Goal: Transaction & Acquisition: Purchase product/service

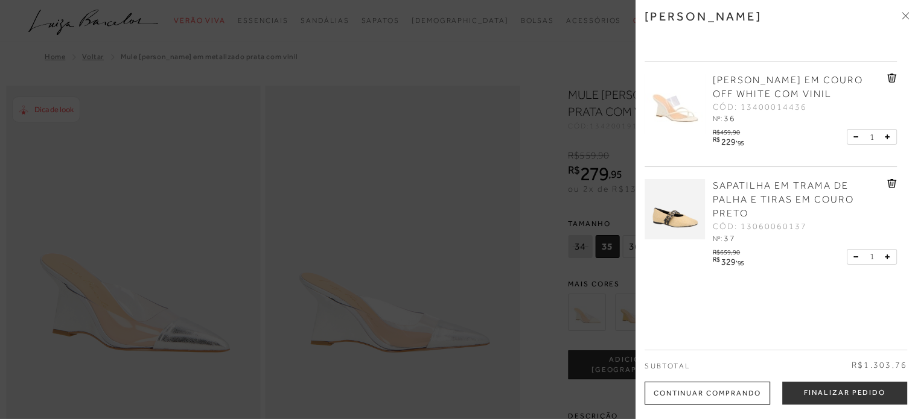
click at [746, 178] on div "SAPATILHA EM TRAMA DE PALHA E TIRAS EM COURO PRETO CÓD: 13060060137 Nº: 37" at bounding box center [770, 227] width 252 height 120
click at [740, 192] on span "SAPATILHA EM TRAMA DE PALHA E TIRAS EM COURO PRETO" at bounding box center [783, 199] width 141 height 39
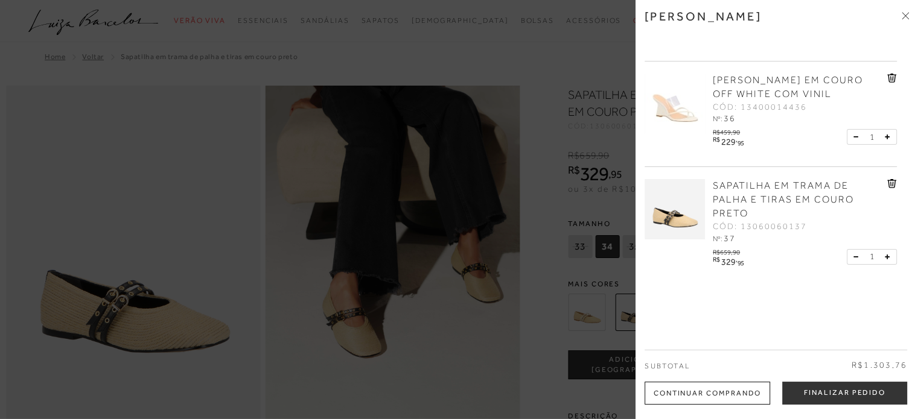
click at [305, 61] on div at bounding box center [459, 209] width 918 height 419
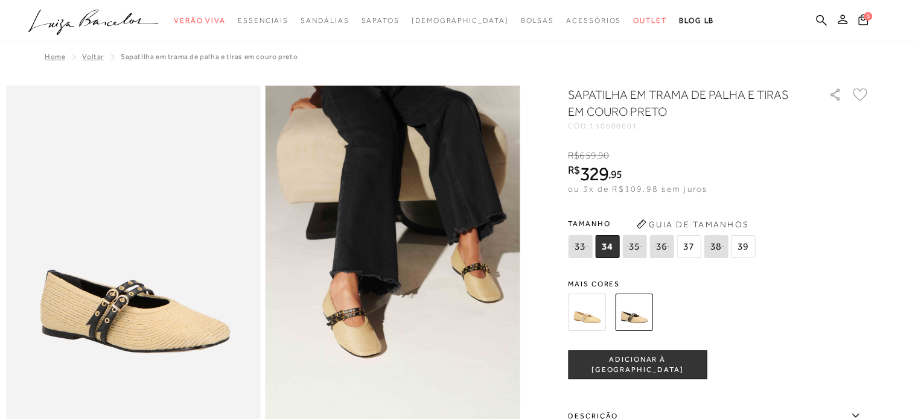
click at [596, 323] on img at bounding box center [586, 312] width 37 height 37
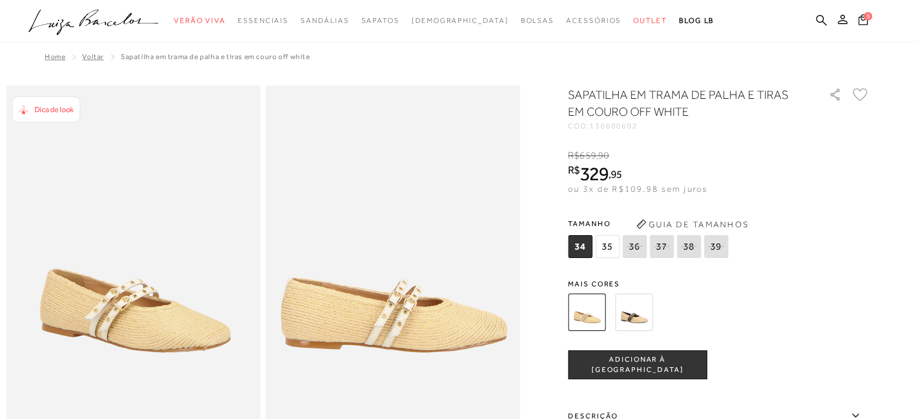
click at [637, 311] on img at bounding box center [633, 312] width 37 height 37
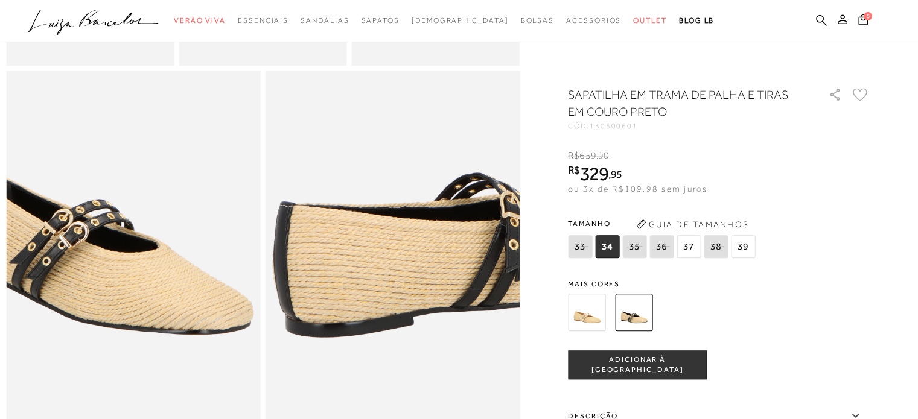
scroll to position [659, 0]
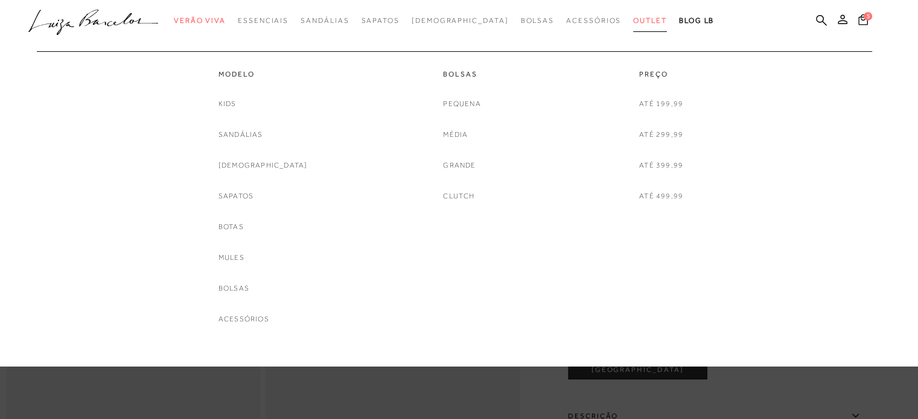
click at [633, 23] on span "Outlet" at bounding box center [650, 20] width 34 height 8
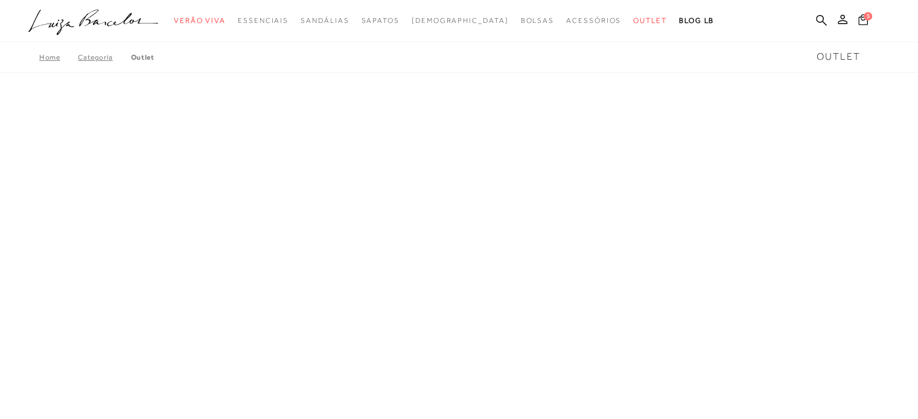
click at [866, 23] on icon at bounding box center [863, 19] width 10 height 11
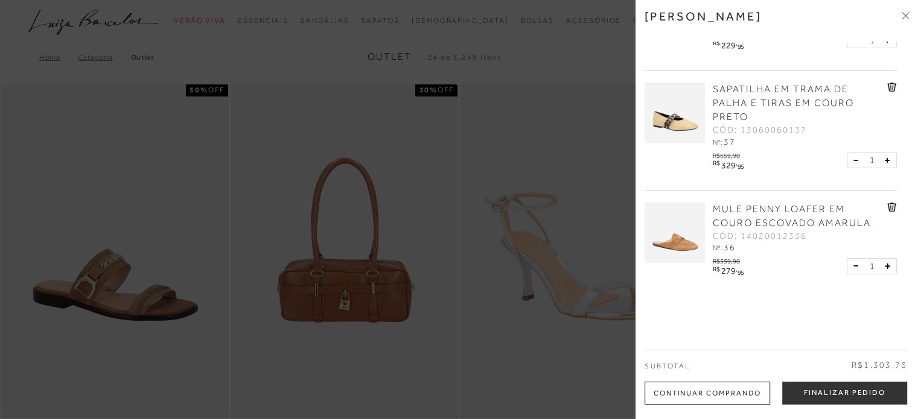
scroll to position [183, 0]
click at [887, 91] on icon at bounding box center [892, 86] width 10 height 9
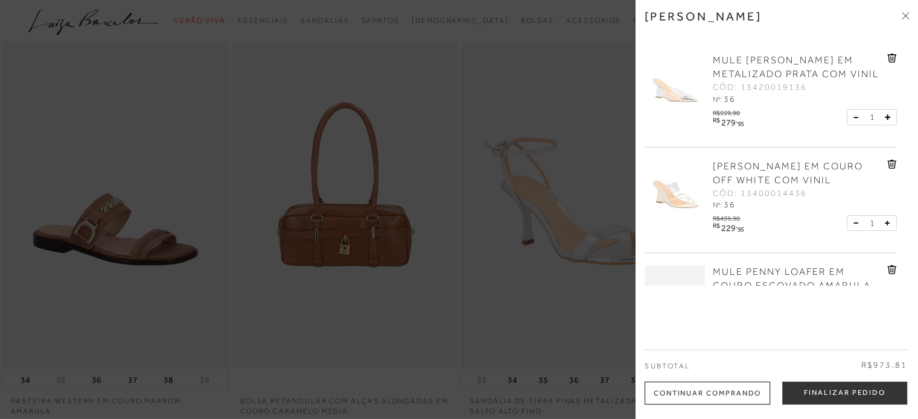
scroll to position [0, 0]
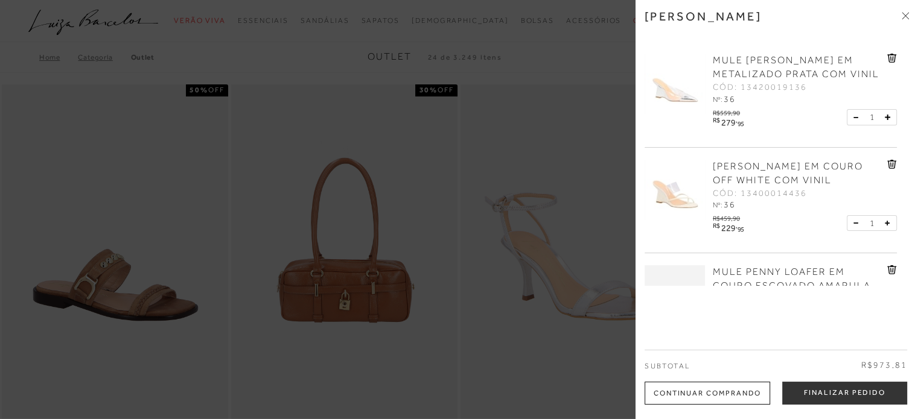
click at [512, 34] on div at bounding box center [459, 209] width 918 height 419
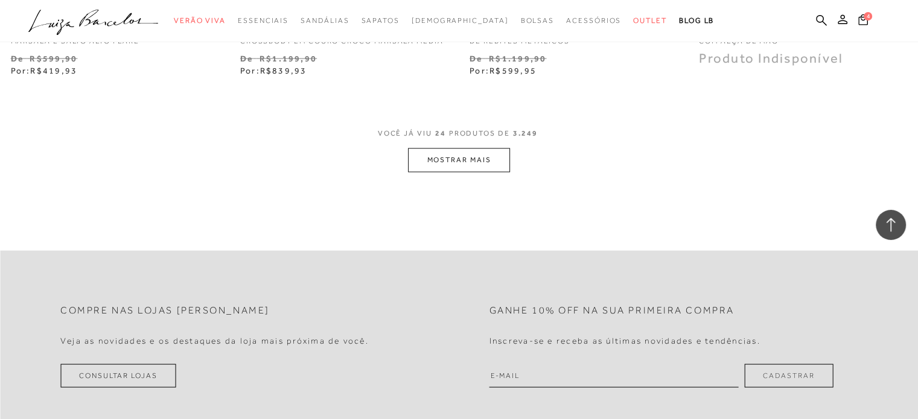
scroll to position [2582, 0]
click at [445, 156] on button "MOSTRAR MAIS" at bounding box center [458, 159] width 101 height 24
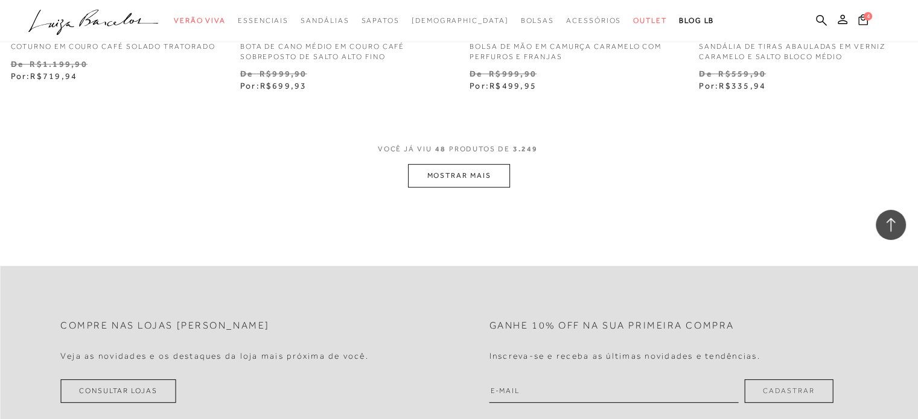
scroll to position [5162, 0]
click at [453, 185] on button "MOSTRAR MAIS" at bounding box center [458, 175] width 101 height 24
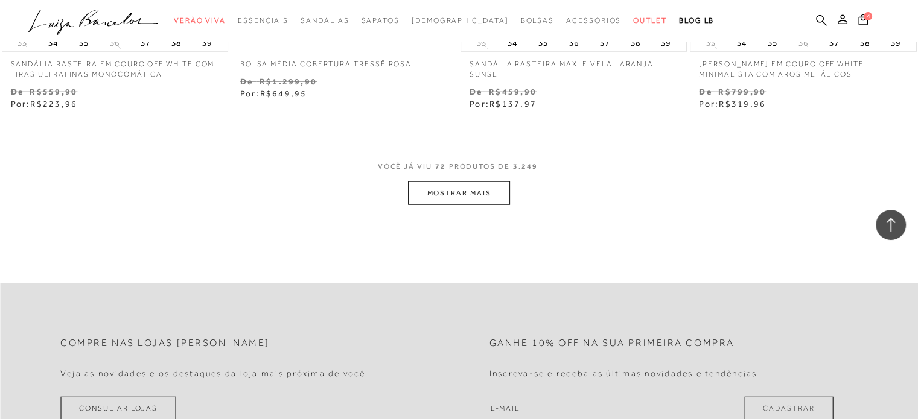
scroll to position [7731, 0]
click at [436, 189] on button "MOSTRAR MAIS" at bounding box center [458, 191] width 101 height 24
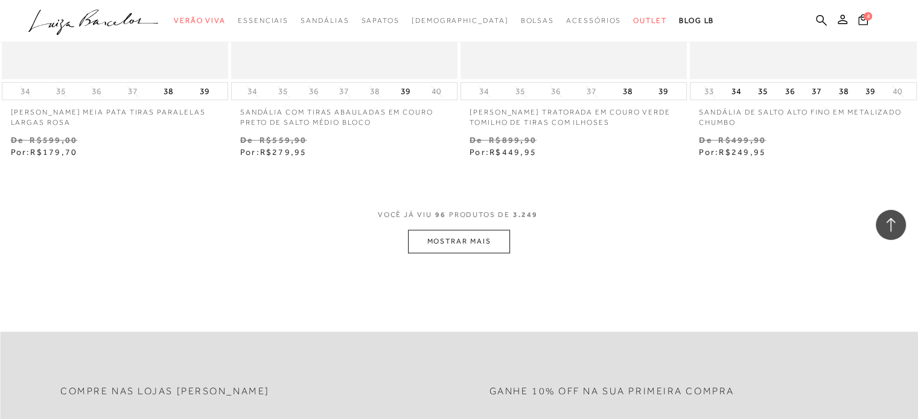
scroll to position [10277, 0]
click at [439, 237] on button "MOSTRAR MAIS" at bounding box center [458, 241] width 101 height 24
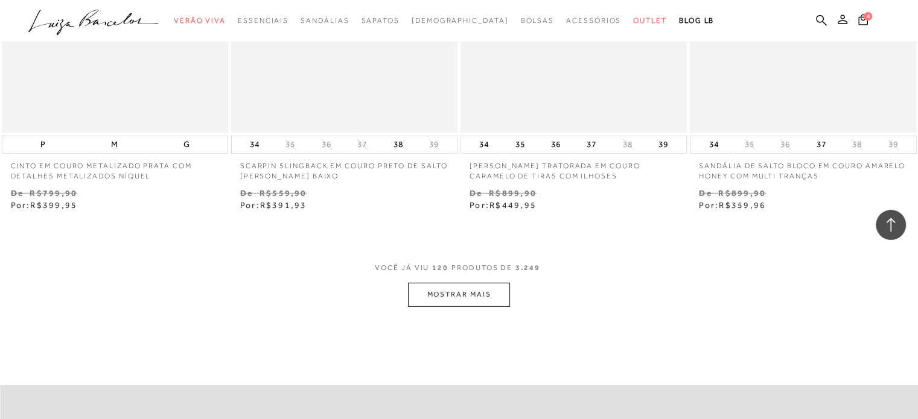
scroll to position [12809, 0]
click at [485, 284] on button "MOSTRAR MAIS" at bounding box center [458, 294] width 101 height 24
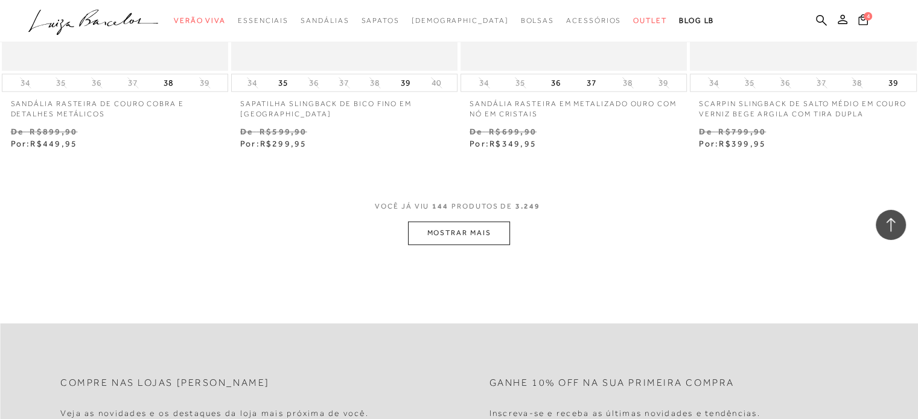
scroll to position [15457, 0]
click at [444, 220] on button "MOSTRAR MAIS" at bounding box center [458, 232] width 101 height 24
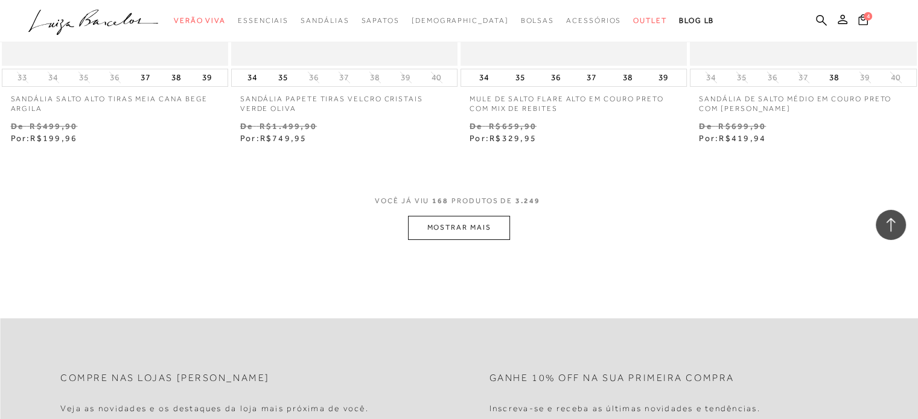
scroll to position [18048, 0]
click at [456, 214] on button "MOSTRAR MAIS" at bounding box center [458, 226] width 101 height 24
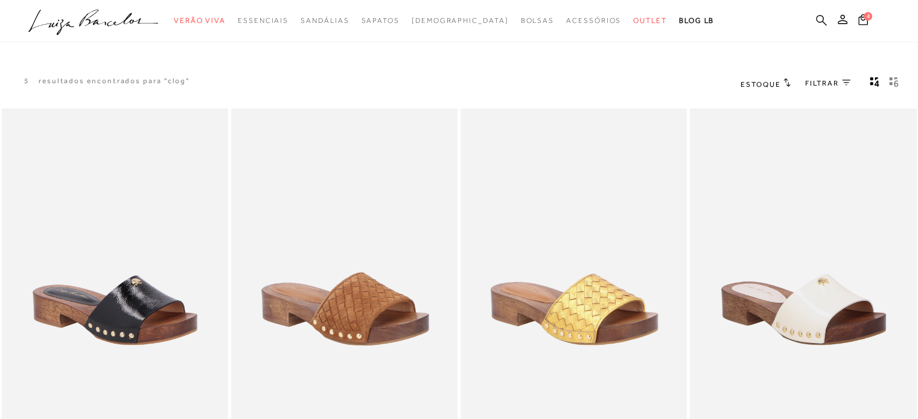
click at [818, 18] on icon at bounding box center [821, 19] width 11 height 11
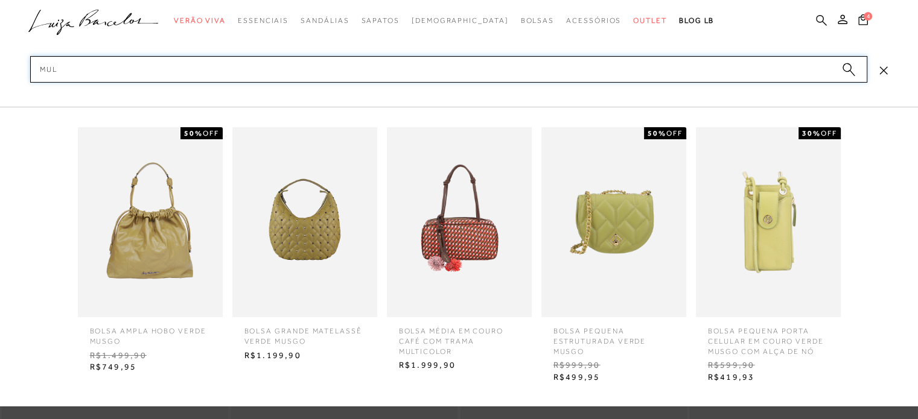
type input "mulr"
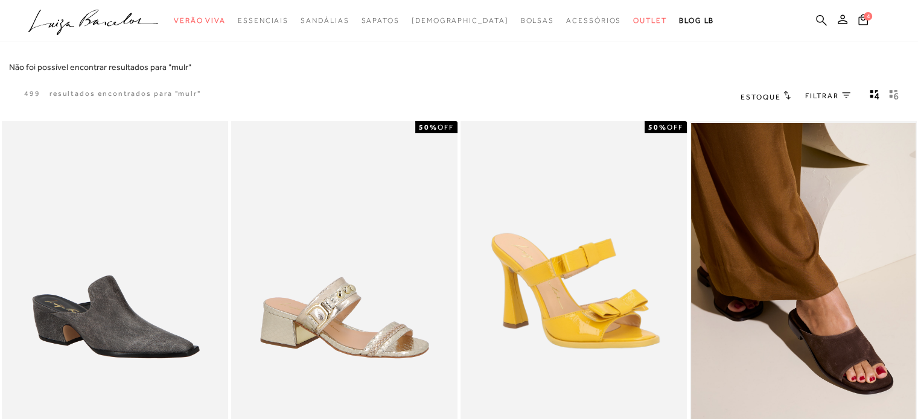
click at [819, 21] on icon at bounding box center [821, 19] width 11 height 11
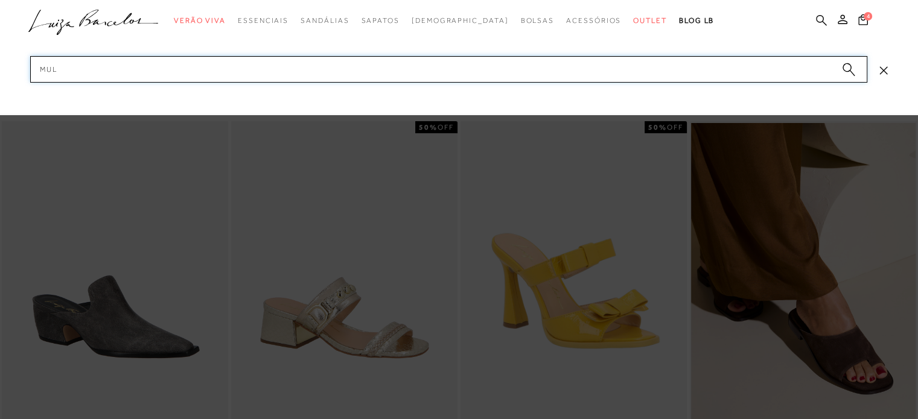
type input "mule"
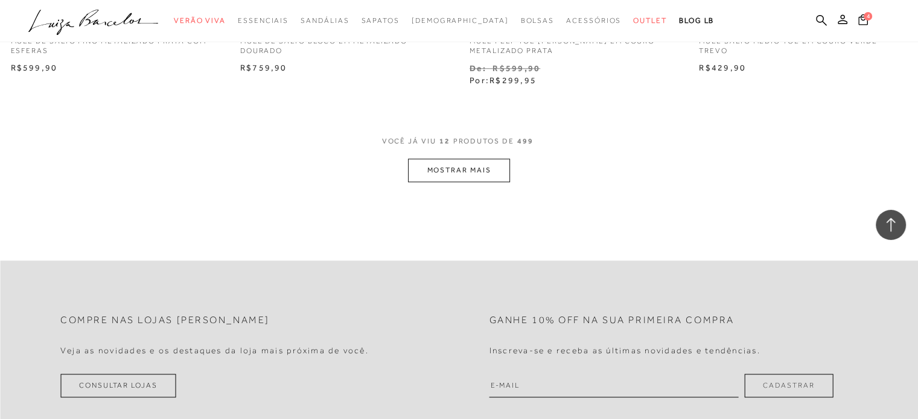
scroll to position [1303, 0]
click at [477, 174] on button "MOSTRAR MAIS" at bounding box center [458, 170] width 101 height 24
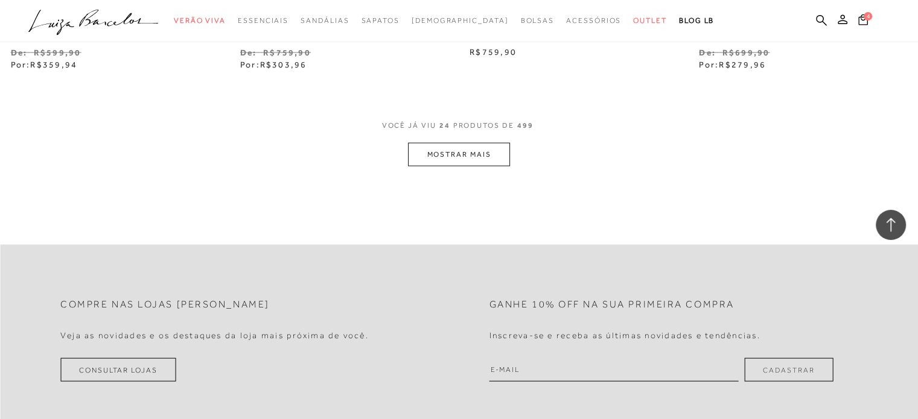
scroll to position [2612, 0]
click at [468, 156] on button "MOSTRAR MAIS" at bounding box center [458, 154] width 101 height 24
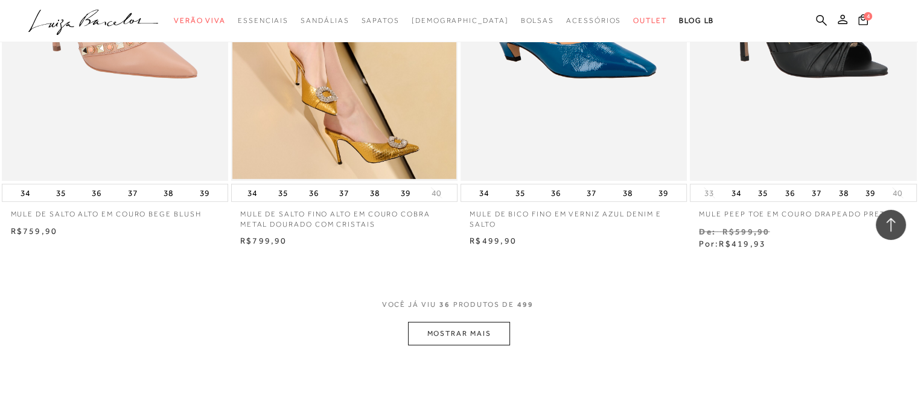
scroll to position [3715, 0]
click at [479, 326] on button "MOSTRAR MAIS" at bounding box center [458, 334] width 101 height 24
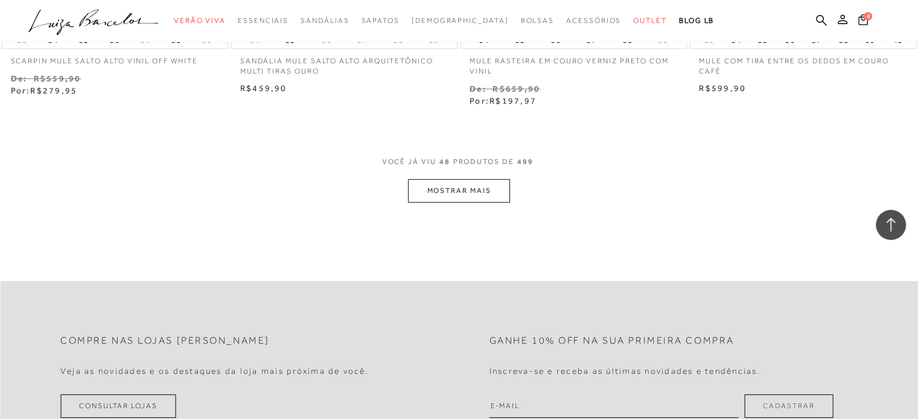
scroll to position [5192, 0]
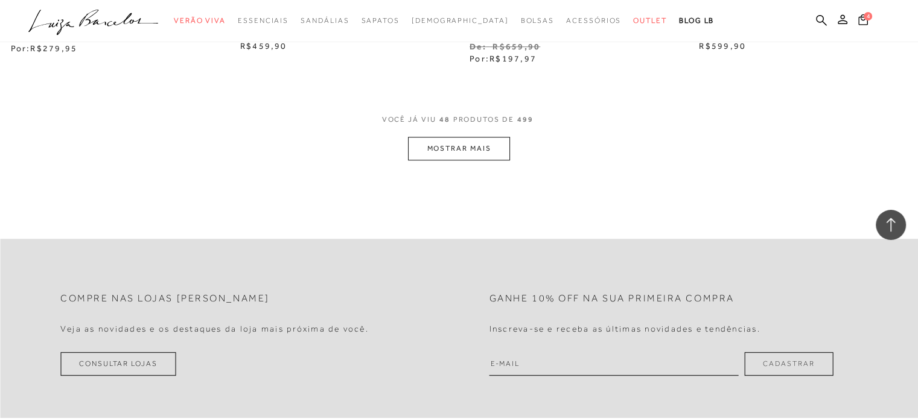
click at [486, 148] on button "MOSTRAR MAIS" at bounding box center [458, 149] width 101 height 24
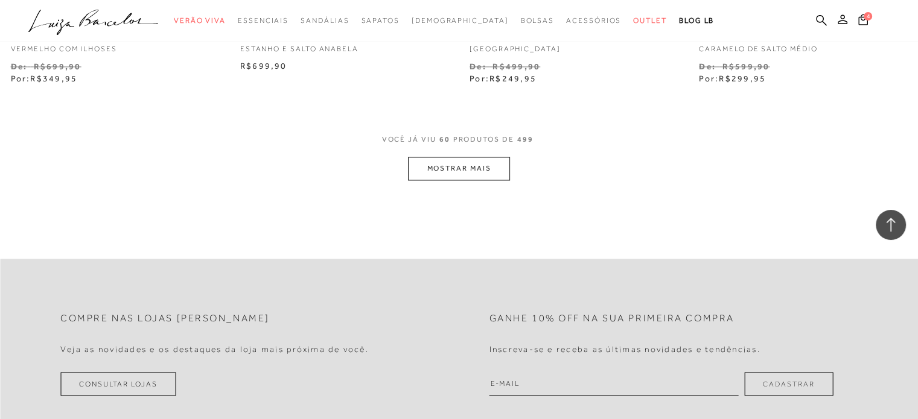
scroll to position [6458, 0]
click at [463, 171] on button "MOSTRAR MAIS" at bounding box center [458, 165] width 101 height 24
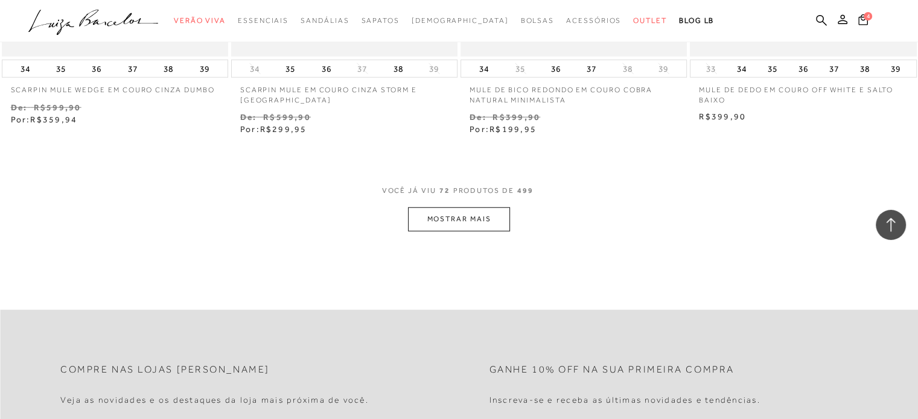
scroll to position [7708, 0]
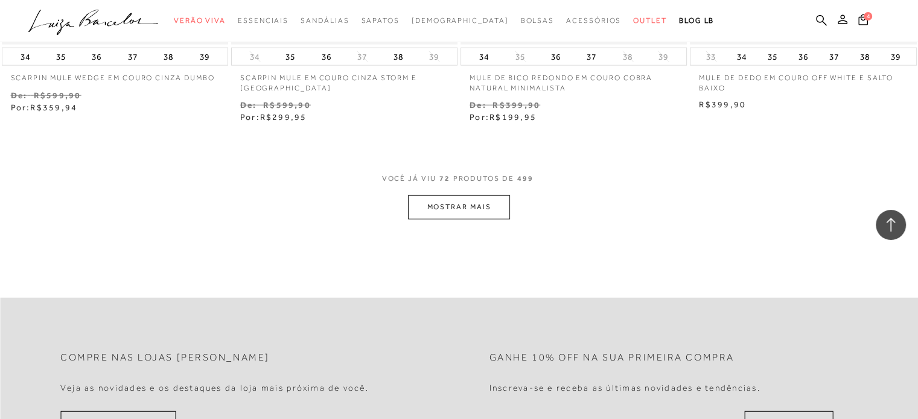
click at [499, 212] on button "MOSTRAR MAIS" at bounding box center [458, 208] width 101 height 24
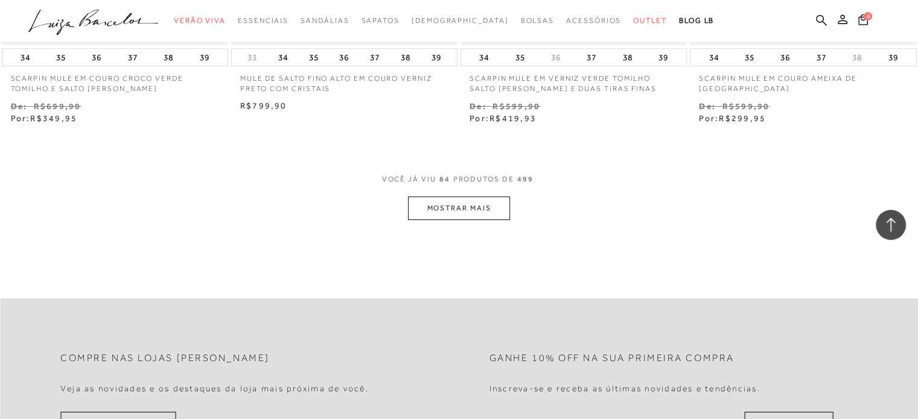
scroll to position [9001, 0]
click at [486, 209] on button "MOSTRAR MAIS" at bounding box center [458, 208] width 101 height 24
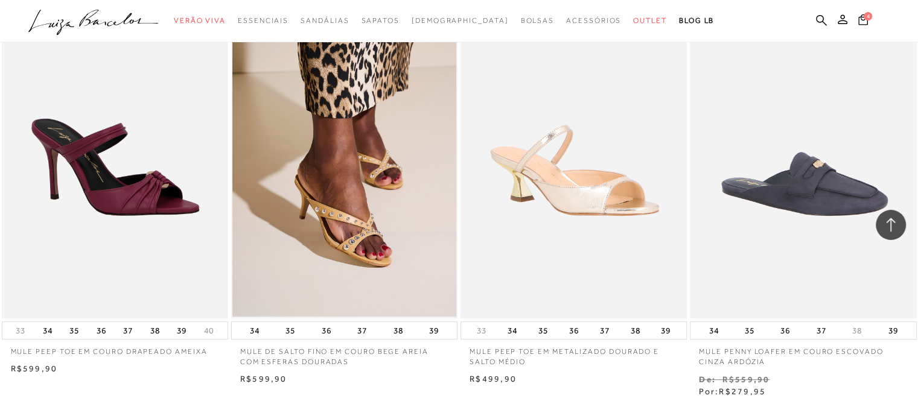
scroll to position [10061, 0]
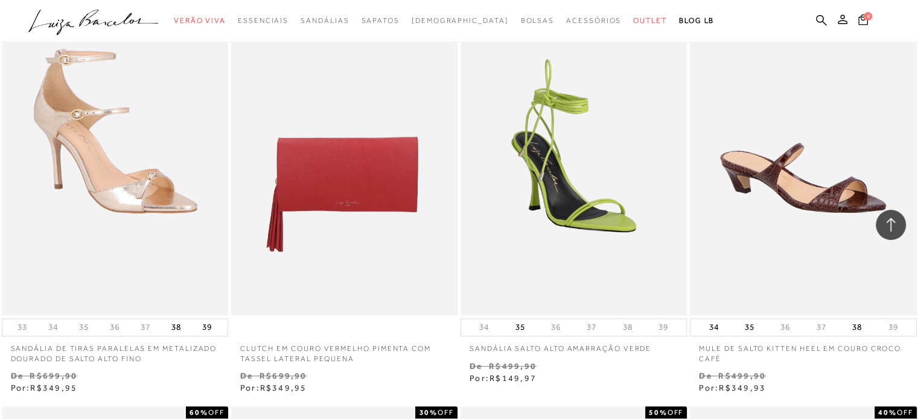
scroll to position [19091, 0]
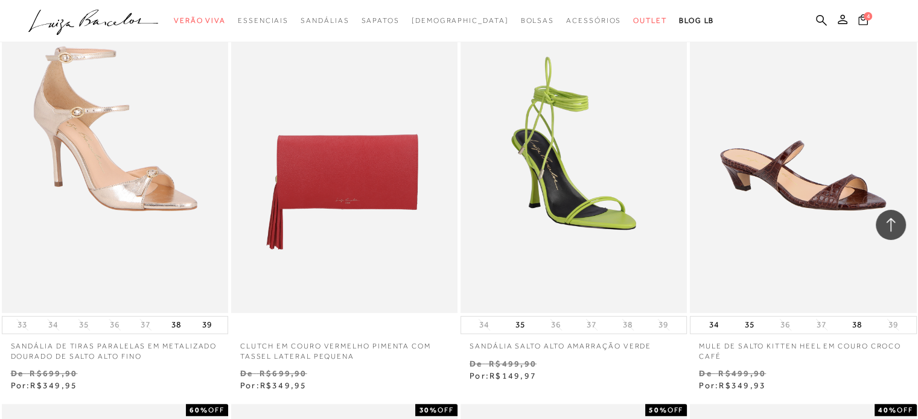
click at [862, 21] on icon at bounding box center [863, 19] width 10 height 11
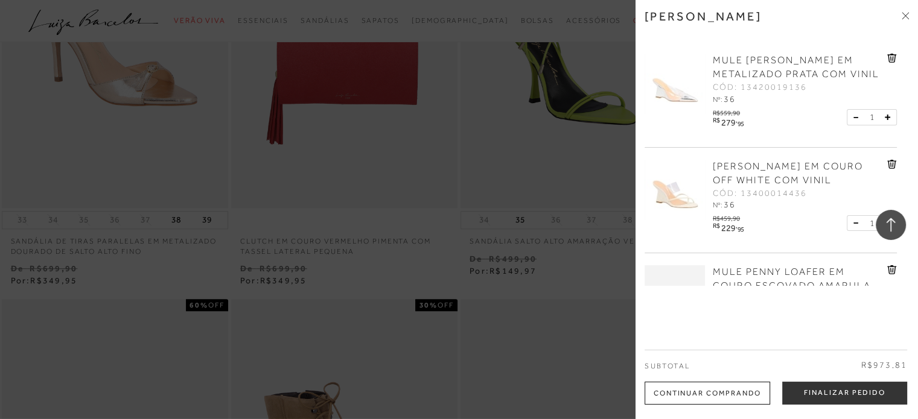
scroll to position [180, 0]
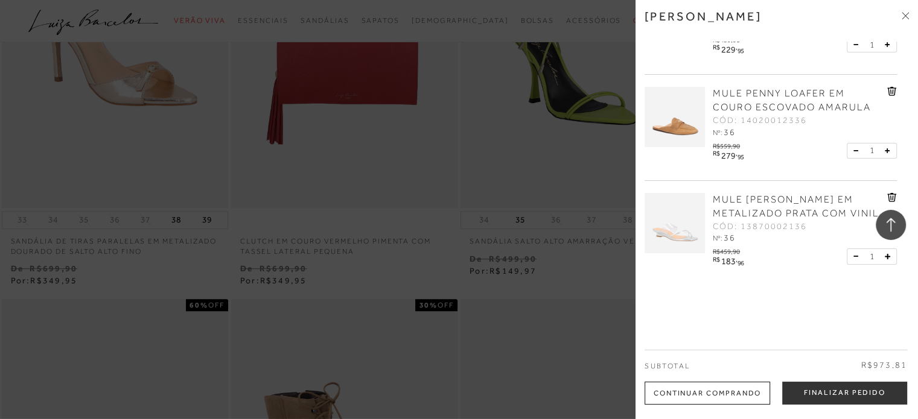
click at [725, 203] on span "MULE [PERSON_NAME] EM METALIZADO PRATA COM VINIL" at bounding box center [796, 206] width 167 height 25
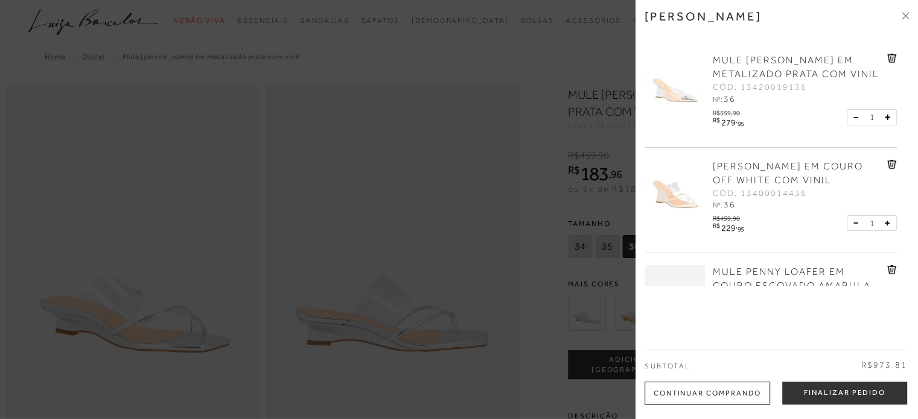
click at [512, 178] on div at bounding box center [459, 209] width 918 height 419
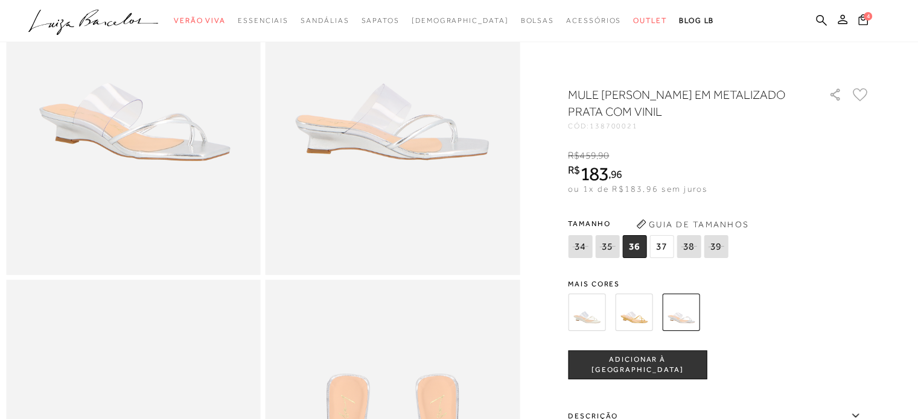
scroll to position [92, 0]
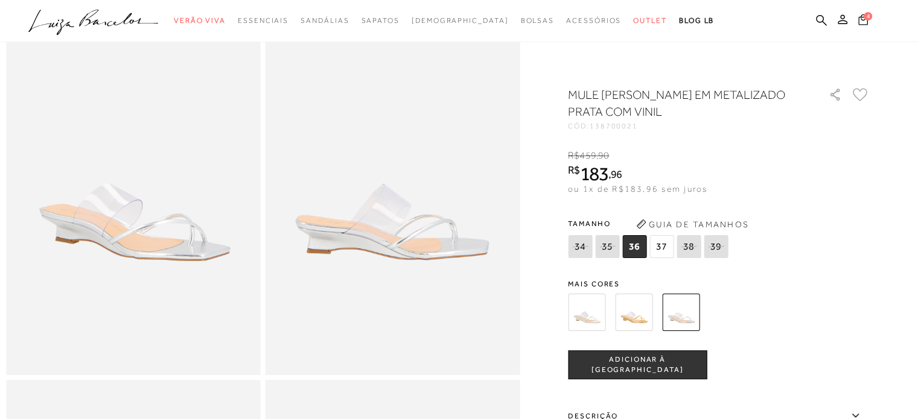
click at [862, 21] on icon at bounding box center [863, 19] width 10 height 11
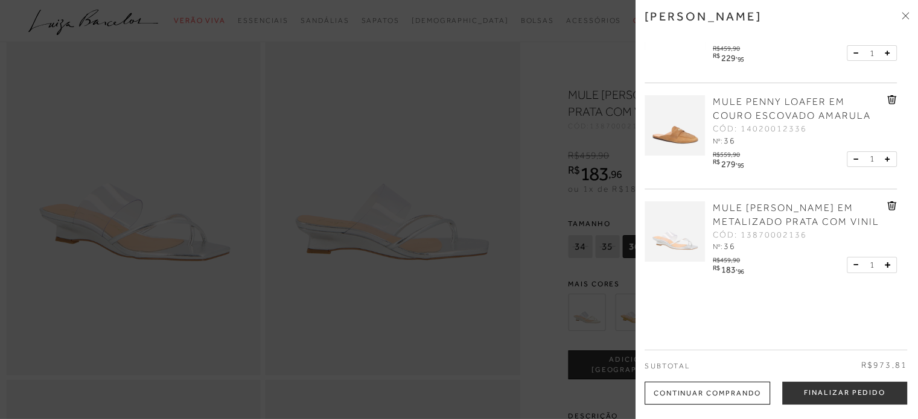
scroll to position [180, 0]
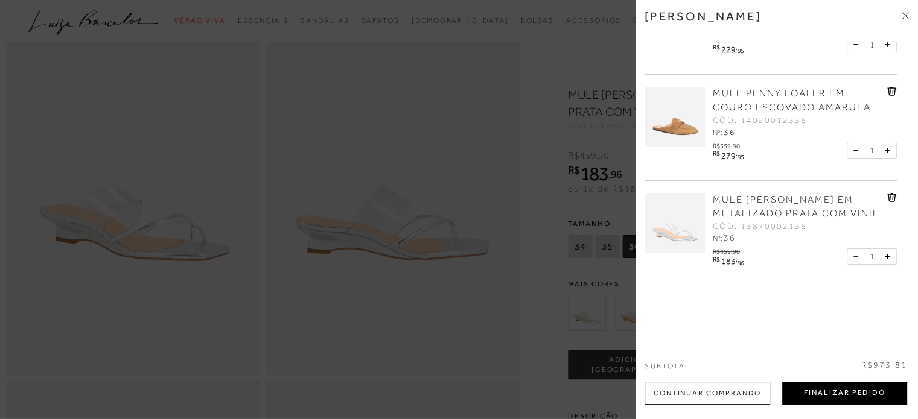
click at [835, 395] on button "Finalizar Pedido" at bounding box center [844, 393] width 125 height 23
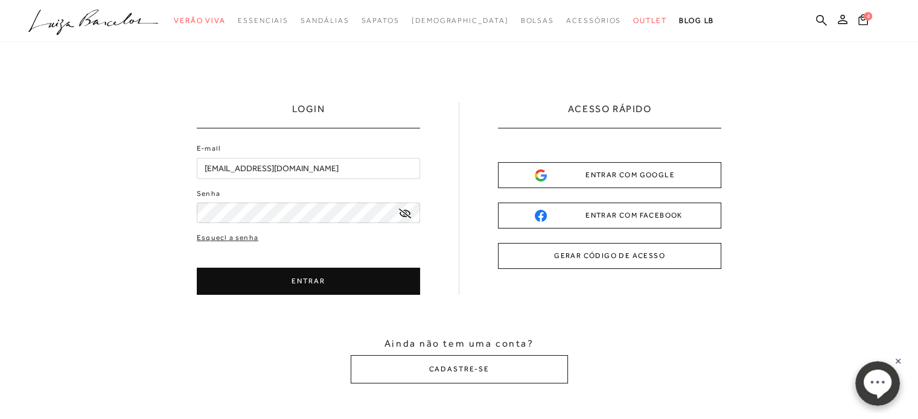
click at [314, 286] on button "ENTRAR" at bounding box center [308, 281] width 223 height 27
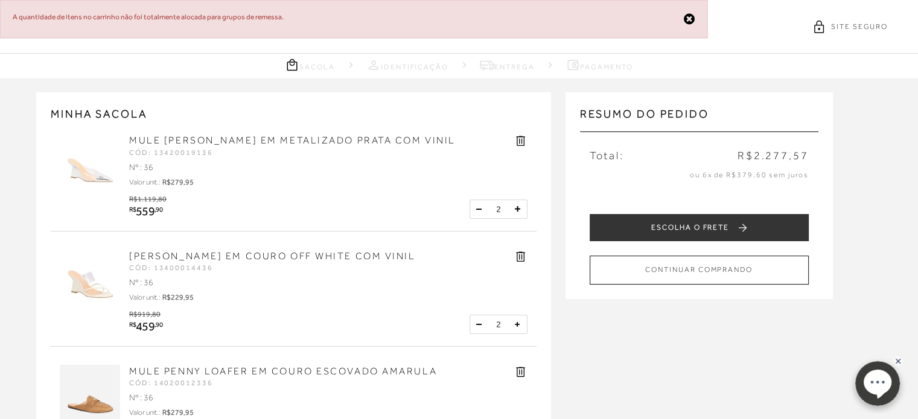
click at [475, 208] on button at bounding box center [479, 209] width 12 height 12
click at [478, 326] on button at bounding box center [479, 325] width 12 height 12
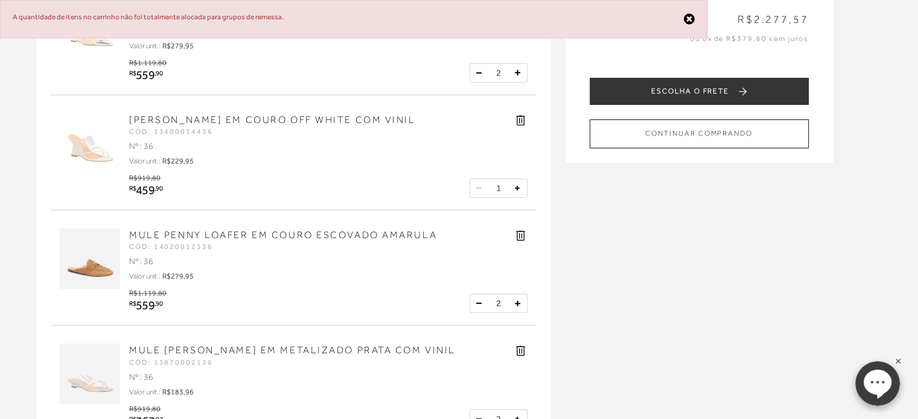
scroll to position [200, 0]
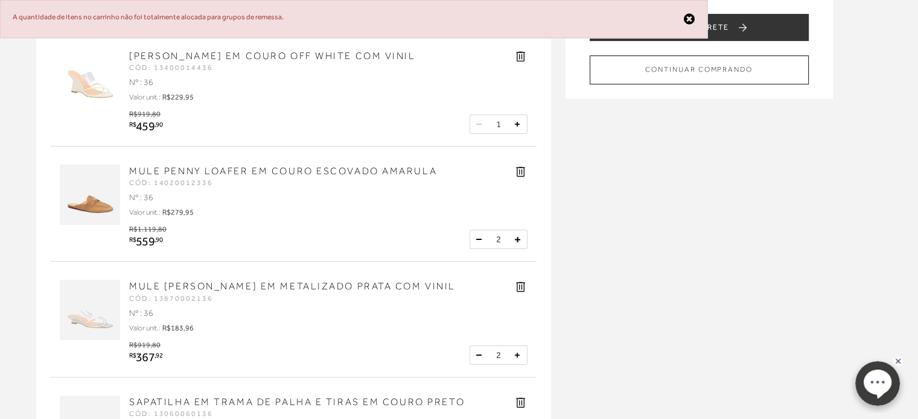
click at [477, 243] on button at bounding box center [479, 240] width 12 height 12
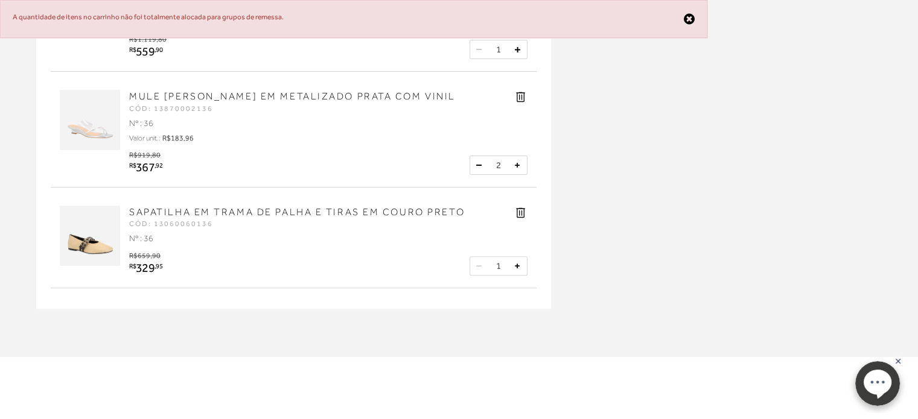
scroll to position [391, 0]
click at [483, 159] on button at bounding box center [479, 165] width 12 height 12
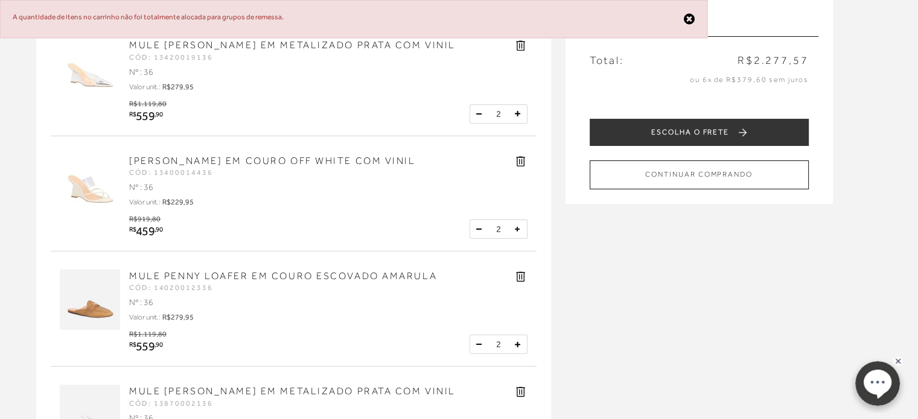
scroll to position [0, 0]
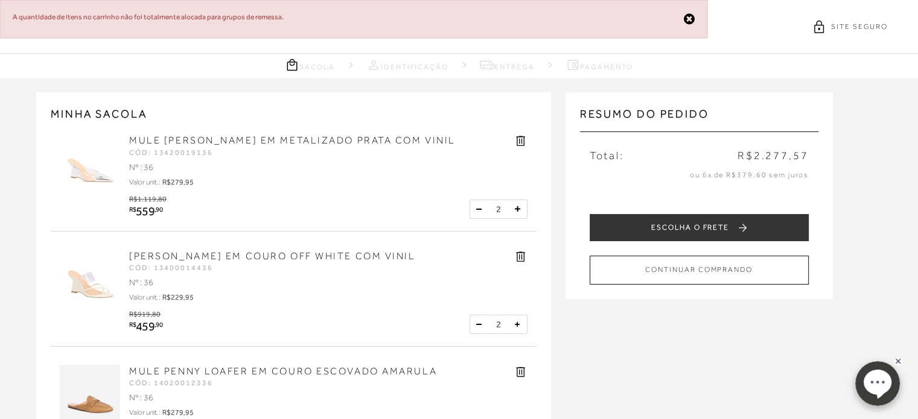
click at [477, 209] on icon at bounding box center [479, 209] width 4 height 1
click at [474, 323] on button at bounding box center [479, 325] width 12 height 12
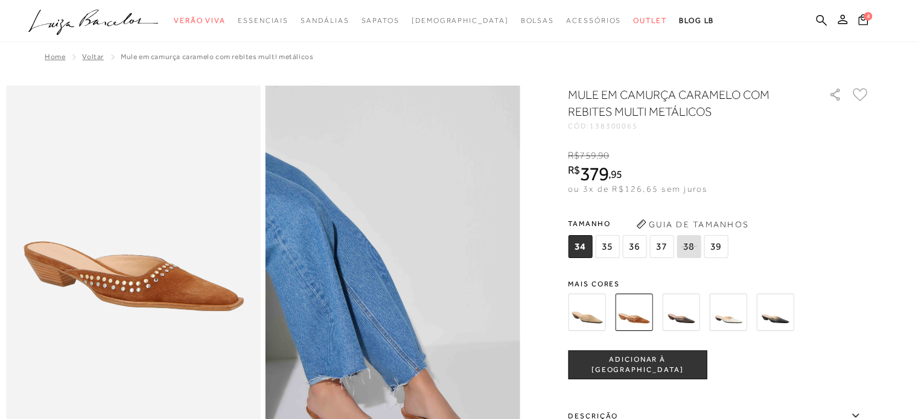
scroll to position [174, 0]
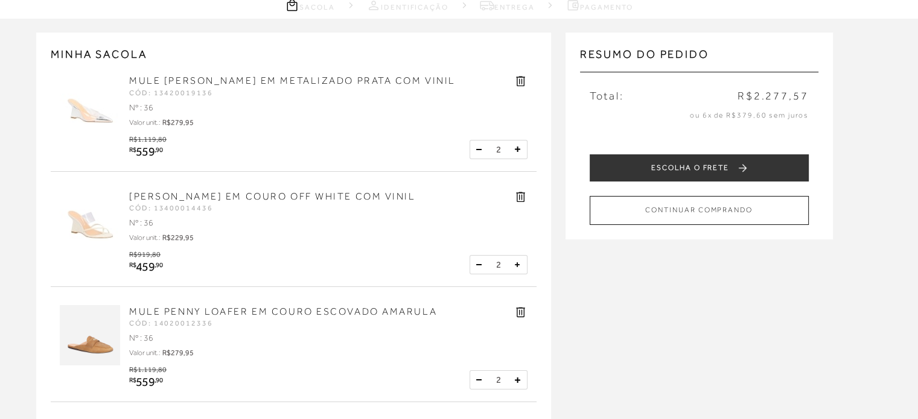
drag, startPoint x: 0, startPoint y: 0, endPoint x: 474, endPoint y: 154, distance: 498.6
click at [474, 154] on button at bounding box center [479, 150] width 12 height 12
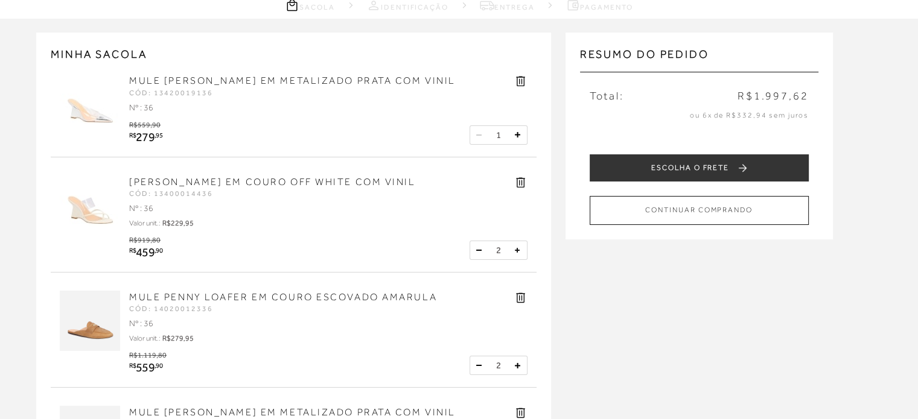
click at [476, 250] on button at bounding box center [479, 250] width 12 height 12
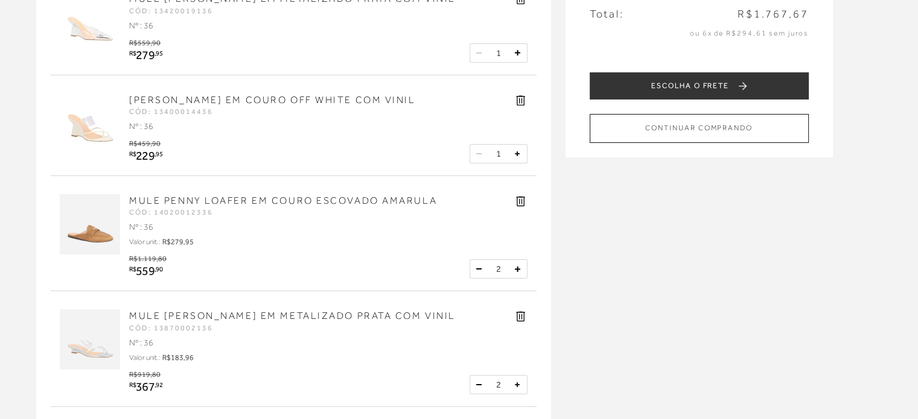
scroll to position [147, 0]
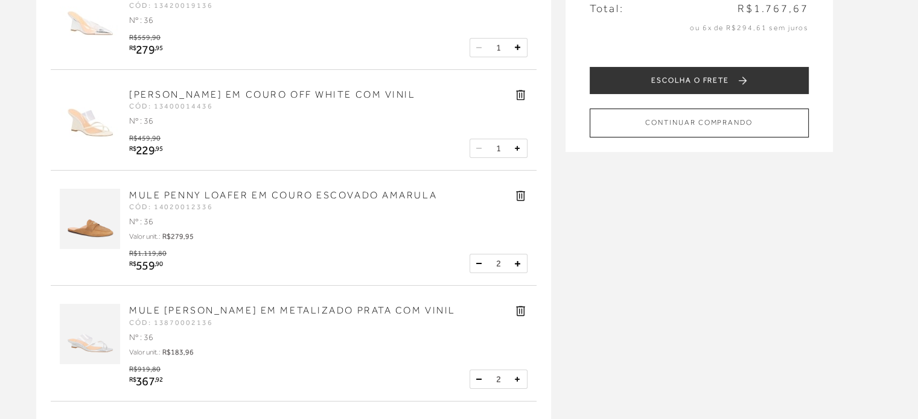
click at [477, 267] on button at bounding box center [479, 264] width 12 height 12
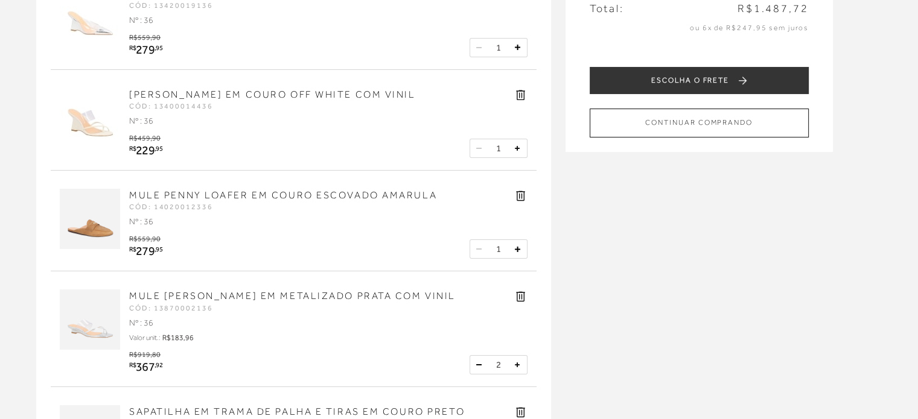
scroll to position [233, 0]
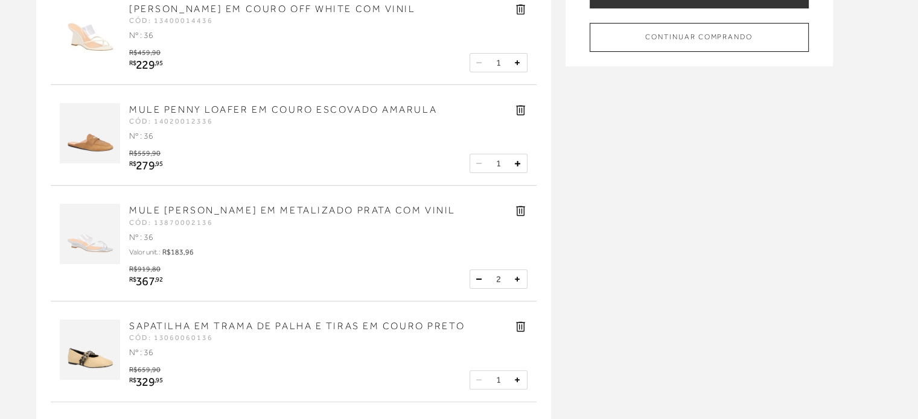
click at [476, 273] on button at bounding box center [479, 279] width 12 height 12
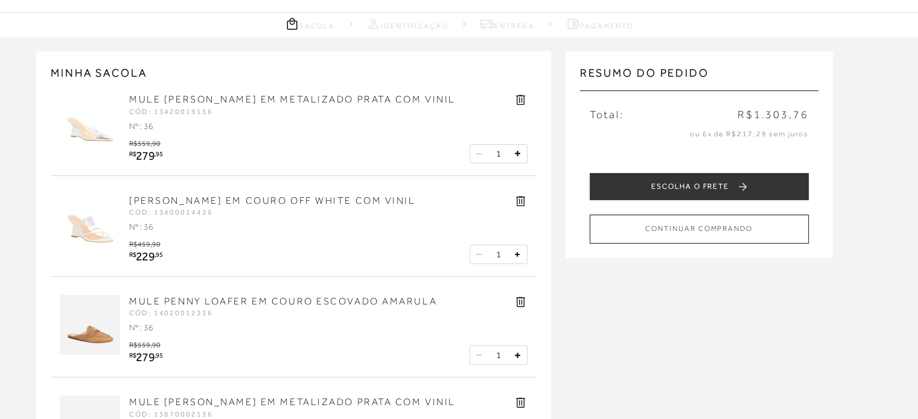
scroll to position [0, 0]
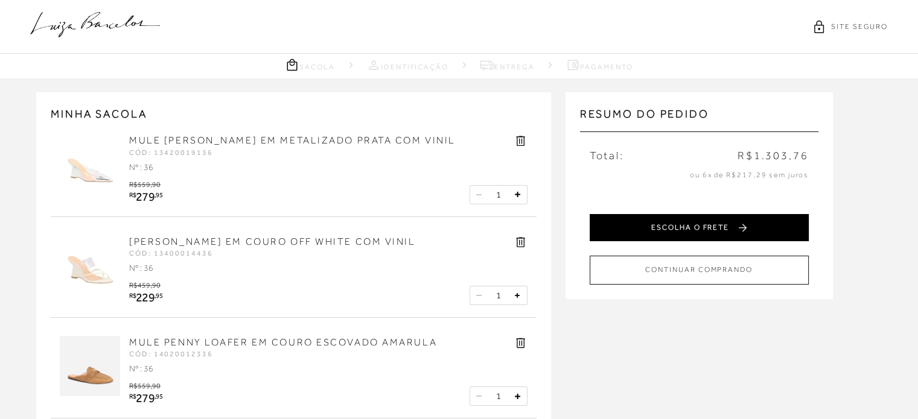
click at [640, 224] on button "ESCOLHA O FRETE" at bounding box center [699, 227] width 219 height 27
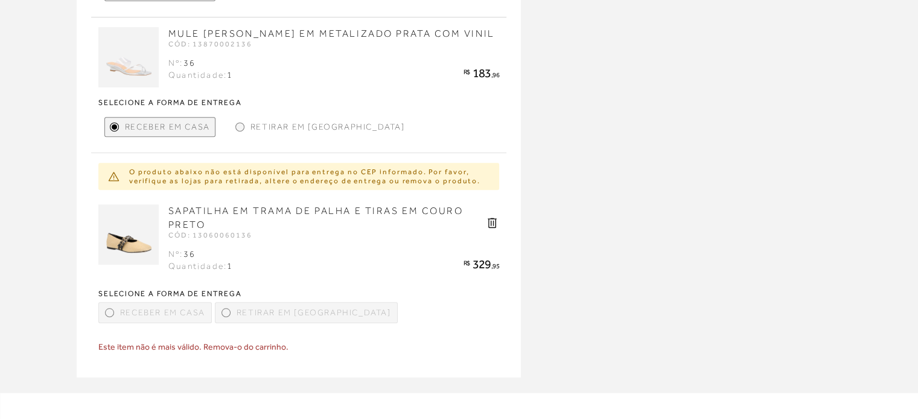
scroll to position [531, 0]
click at [489, 229] on icon at bounding box center [492, 222] width 14 height 14
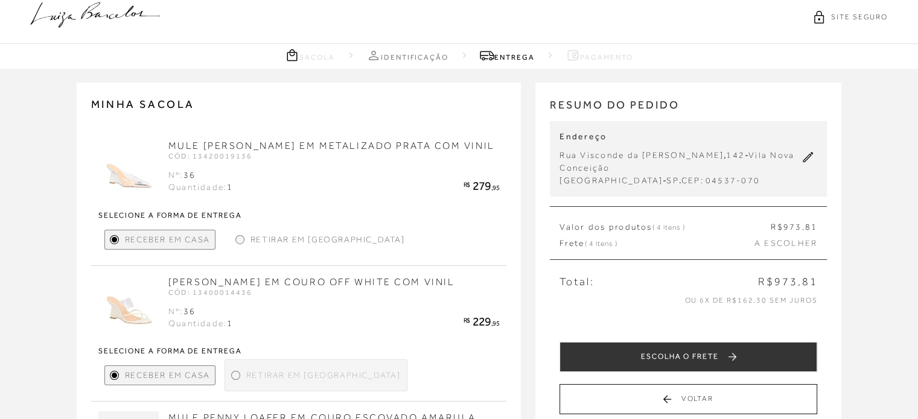
scroll to position [0, 0]
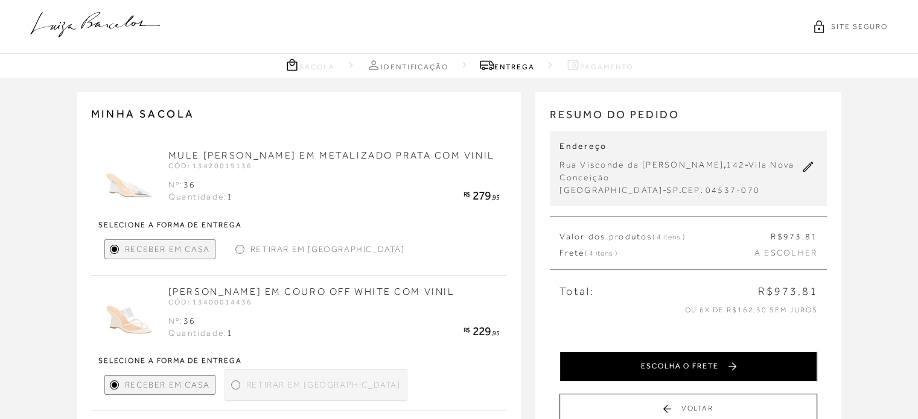
click at [717, 352] on button "ESCOLHA O FRETE" at bounding box center [688, 367] width 258 height 30
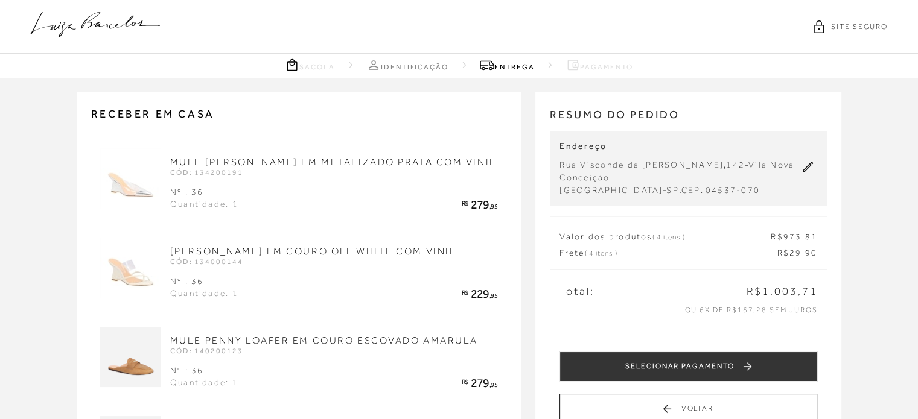
click at [74, 20] on icon at bounding box center [95, 24] width 130 height 25
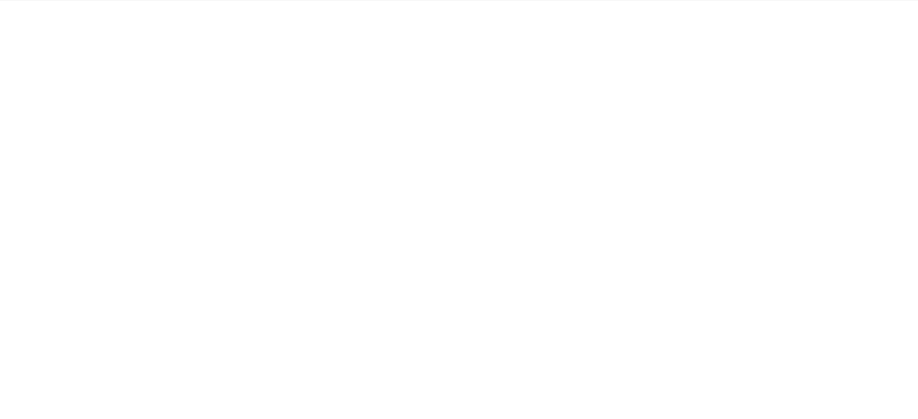
click at [118, 28] on div at bounding box center [459, 231] width 918 height 463
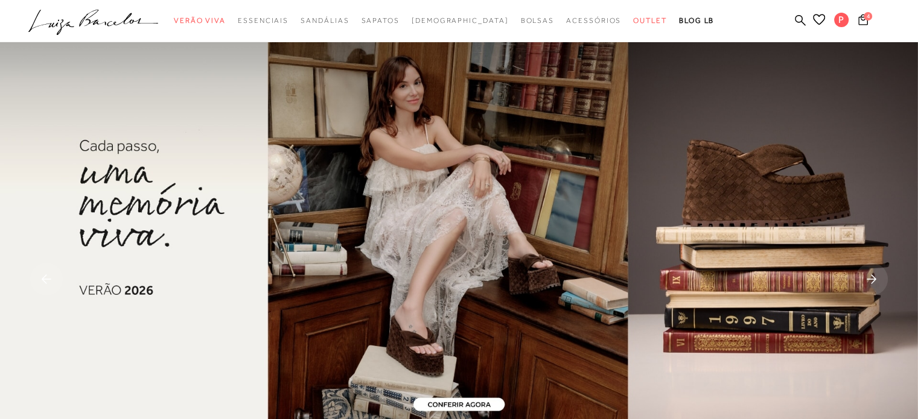
click at [864, 270] on rect at bounding box center [871, 279] width 33 height 33
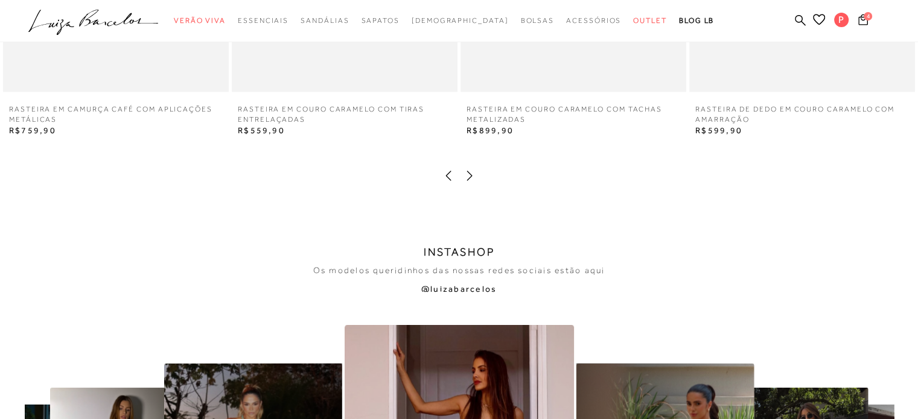
scroll to position [2502, 0]
